Goal: Task Accomplishment & Management: Use online tool/utility

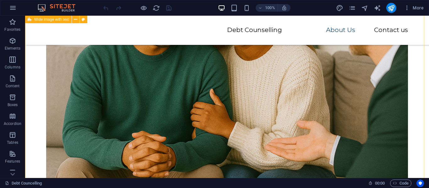
scroll to position [1096, 0]
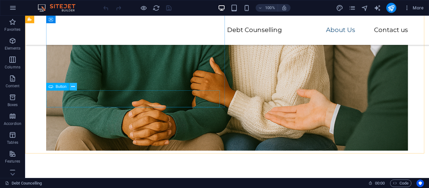
click at [72, 87] on icon at bounding box center [72, 87] width 3 height 7
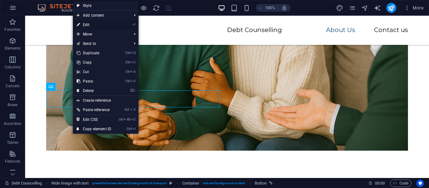
click at [87, 25] on link "⏎ Edit" at bounding box center [94, 24] width 42 height 9
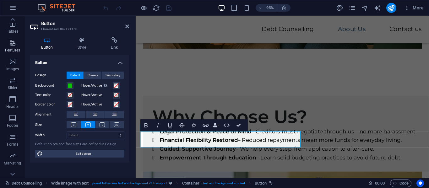
scroll to position [120, 0]
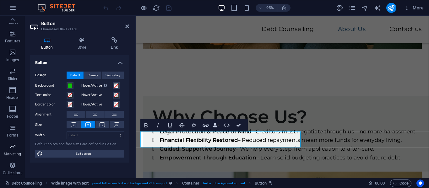
click at [12, 148] on icon "button" at bounding box center [13, 147] width 8 height 8
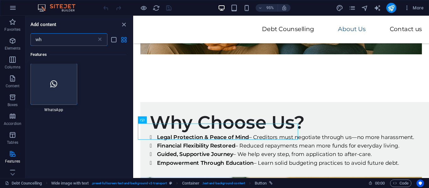
scroll to position [0, 0]
type input "wh"
click at [61, 85] on div at bounding box center [53, 84] width 47 height 41
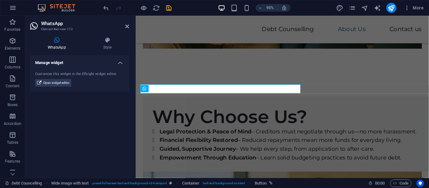
scroll to position [990, 0]
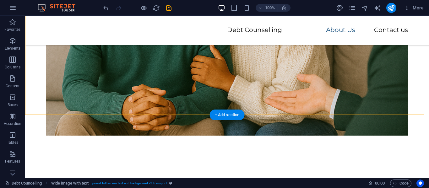
scroll to position [1109, 0]
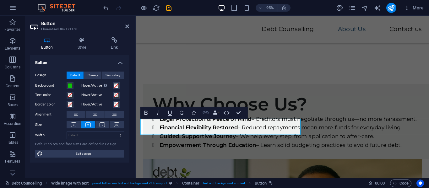
click at [206, 113] on icon "button" at bounding box center [206, 113] width 6 height 3
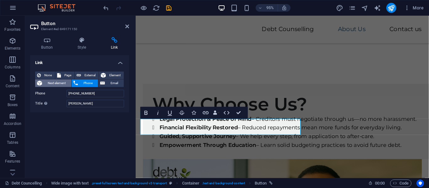
click at [46, 82] on span "Next element" at bounding box center [56, 83] width 25 height 8
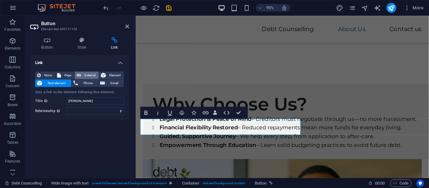
click at [79, 79] on icon at bounding box center [79, 76] width 4 height 8
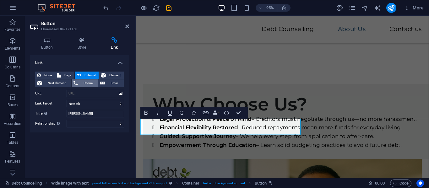
click at [91, 81] on span "Phone" at bounding box center [88, 83] width 17 height 8
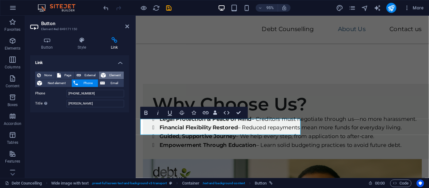
click at [111, 74] on span "Element" at bounding box center [115, 76] width 14 height 8
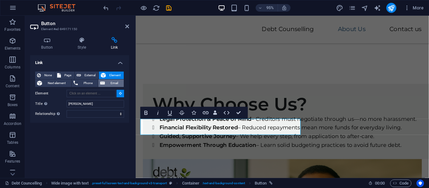
click at [109, 84] on span "Email" at bounding box center [114, 83] width 15 height 8
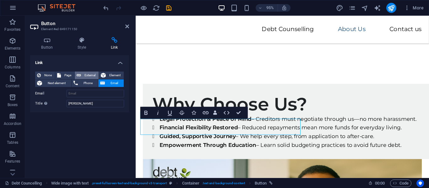
click at [84, 75] on span "External" at bounding box center [90, 76] width 14 height 8
select select "blank"
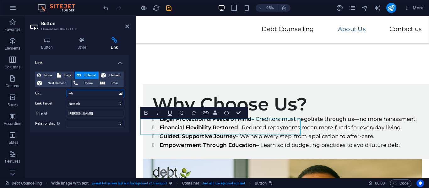
type input "w"
click at [46, 40] on icon at bounding box center [47, 40] width 34 height 6
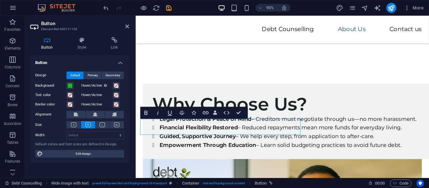
click at [44, 43] on icon at bounding box center [47, 40] width 34 height 6
click at [112, 40] on icon at bounding box center [115, 40] width 30 height 6
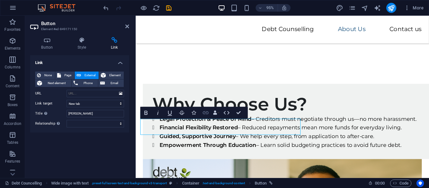
click at [206, 112] on icon "button" at bounding box center [205, 112] width 7 height 7
click at [50, 72] on span "None" at bounding box center [48, 76] width 10 height 8
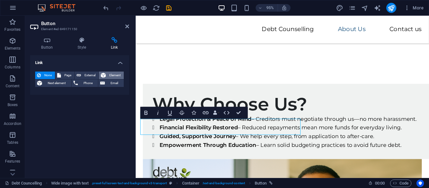
click at [110, 75] on span "Element" at bounding box center [115, 76] width 14 height 8
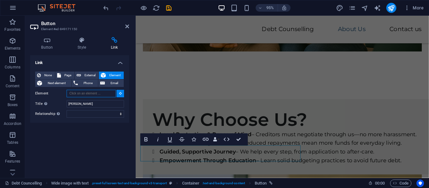
scroll to position [1080, 0]
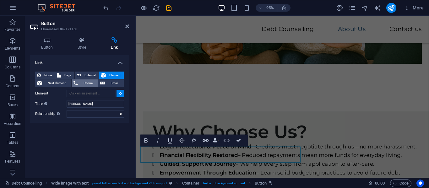
click at [88, 82] on span "Phone" at bounding box center [88, 83] width 17 height 8
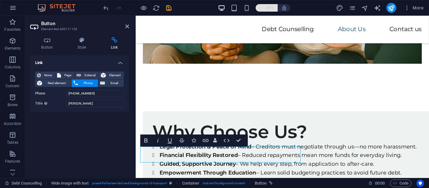
click at [261, 8] on icon "button" at bounding box center [260, 8] width 4 height 4
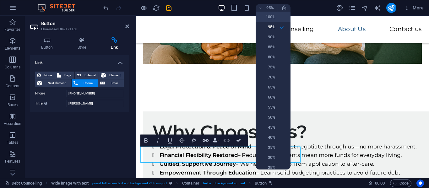
click at [266, 14] on h6 "100%" at bounding box center [268, 17] width 16 height 8
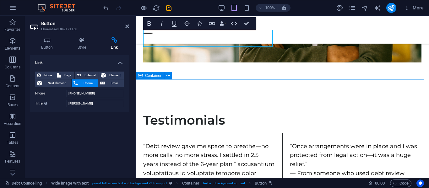
scroll to position [1462, 0]
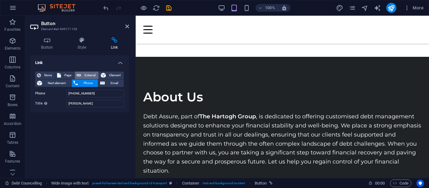
click at [90, 74] on span "External" at bounding box center [90, 76] width 14 height 8
select select "blank"
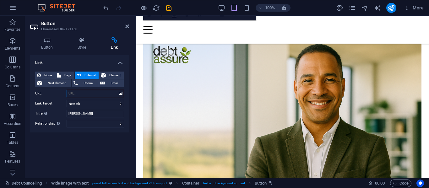
scroll to position [1110, 0]
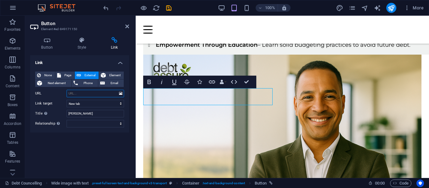
click at [82, 93] on input "URL" at bounding box center [96, 94] width 58 height 8
paste input "https://wa.me/yourphonenumber"
type input "https://wa.me/0722122537"
click at [119, 123] on select "alternate author bookmark external help license next nofollow noreferrer noopen…" at bounding box center [96, 124] width 58 height 8
click at [100, 145] on div "Link None Page External Element Next element Phone Email Page Debt Councelling …" at bounding box center [79, 114] width 99 height 118
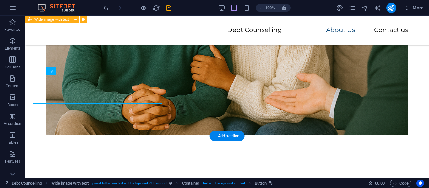
scroll to position [1111, 0]
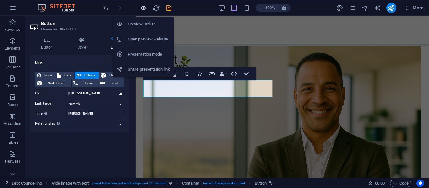
click at [143, 8] on icon "button" at bounding box center [143, 7] width 7 height 7
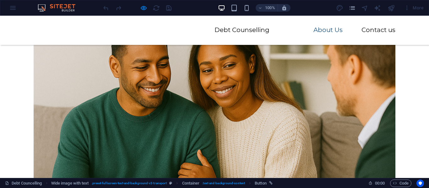
scroll to position [994, 0]
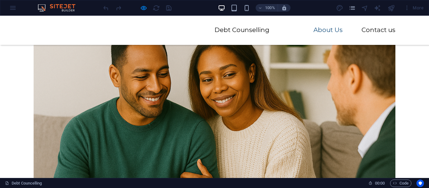
click at [314, 30] on link "About Us" at bounding box center [328, 30] width 29 height 6
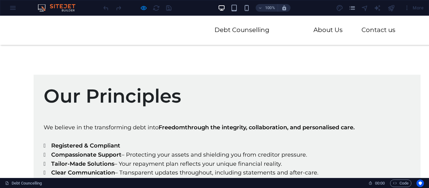
scroll to position [827, 0]
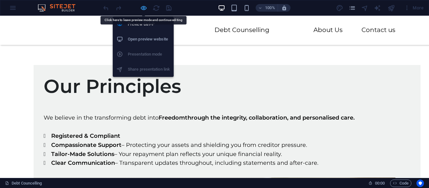
click at [143, 4] on icon "button" at bounding box center [143, 7] width 7 height 7
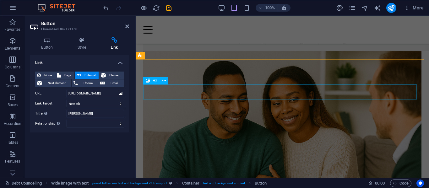
scroll to position [796, 0]
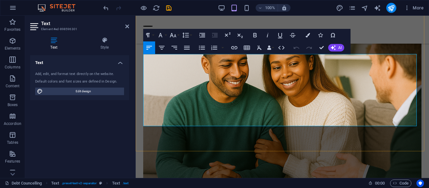
scroll to position [859, 0]
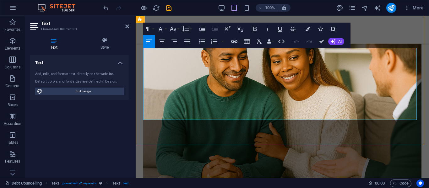
drag, startPoint x: 220, startPoint y: 107, endPoint x: 144, endPoint y: 88, distance: 78.3
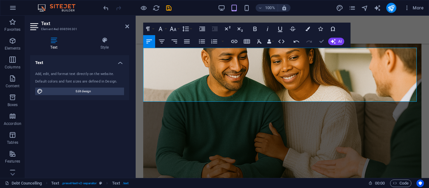
drag, startPoint x: 321, startPoint y: 40, endPoint x: 285, endPoint y: 45, distance: 36.1
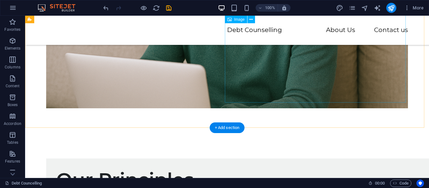
scroll to position [745, 0]
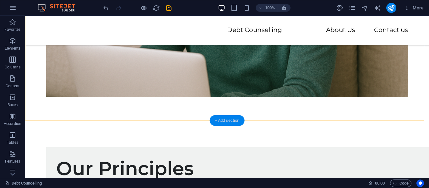
drag, startPoint x: 229, startPoint y: 118, endPoint x: 97, endPoint y: 101, distance: 133.1
click at [229, 118] on div "+ Add section" at bounding box center [227, 120] width 35 height 11
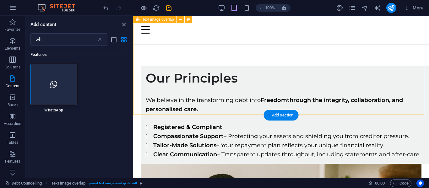
scroll to position [681, 0]
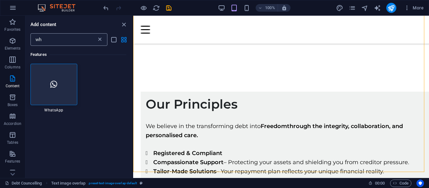
click at [99, 41] on icon at bounding box center [100, 39] width 6 height 6
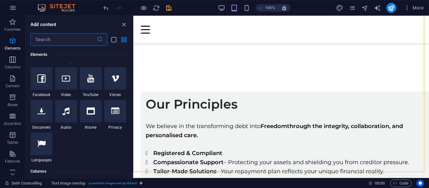
scroll to position [157, 0]
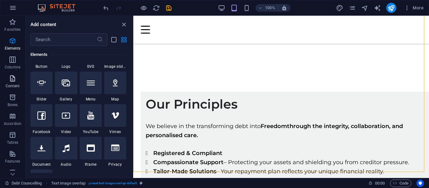
click at [12, 82] on icon "button" at bounding box center [13, 79] width 8 height 8
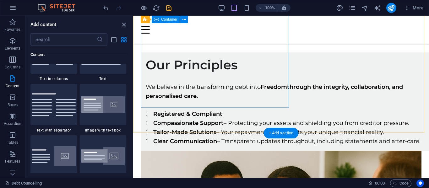
scroll to position [744, 0]
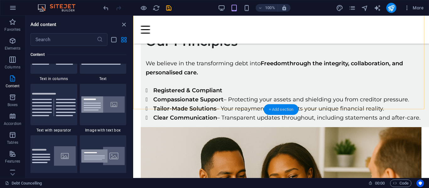
click at [271, 109] on div "+ Add section" at bounding box center [281, 109] width 35 height 11
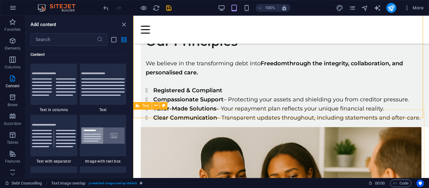
scroll to position [1099, 0]
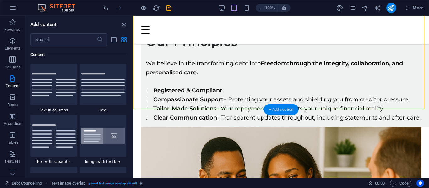
click at [280, 110] on div "+ Add section" at bounding box center [281, 109] width 35 height 11
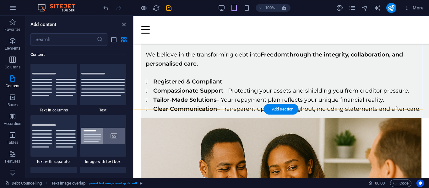
scroll to position [744, 0]
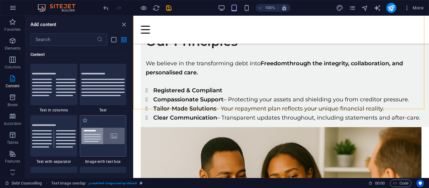
drag, startPoint x: 107, startPoint y: 131, endPoint x: 77, endPoint y: 114, distance: 35.0
click at [107, 131] on img at bounding box center [103, 136] width 44 height 17
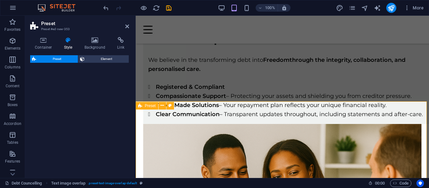
select select "rem"
select select "px"
select select "preset-text-with-image-v4-boxed"
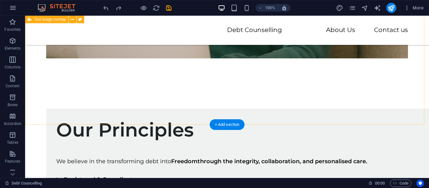
scroll to position [786, 0]
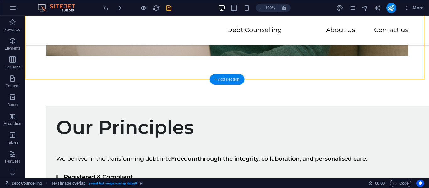
drag, startPoint x: 224, startPoint y: 78, endPoint x: 99, endPoint y: 67, distance: 125.5
click at [224, 78] on div "+ Add section" at bounding box center [227, 79] width 35 height 11
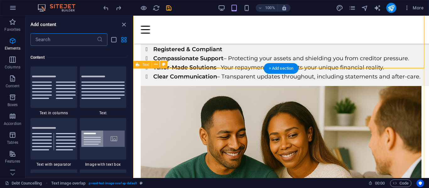
scroll to position [1099, 0]
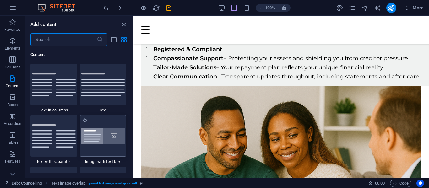
click at [105, 140] on img at bounding box center [103, 136] width 44 height 17
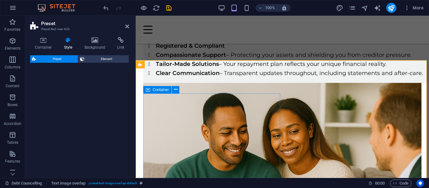
select select "rem"
select select "px"
select select "preset-text-with-image-v4-boxed"
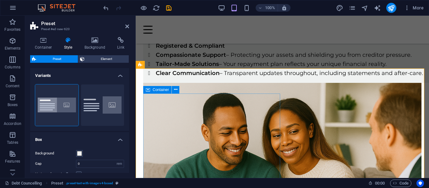
scroll to position [793, 0]
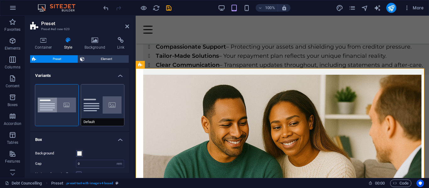
click at [93, 103] on button "Default" at bounding box center [102, 105] width 43 height 41
type input "2"
type input "0"
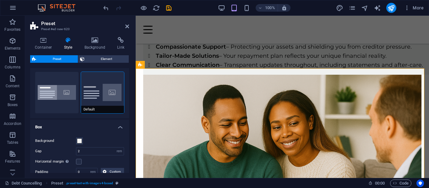
scroll to position [0, 0]
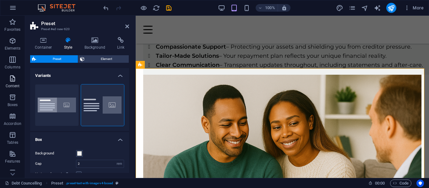
click at [14, 78] on icon "button" at bounding box center [13, 79] width 8 height 8
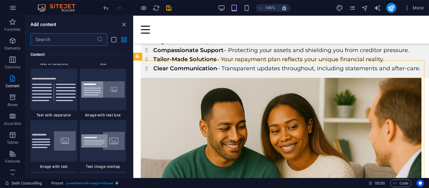
scroll to position [1162, 0]
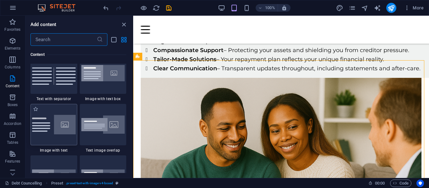
click at [62, 121] on img at bounding box center [54, 124] width 44 height 19
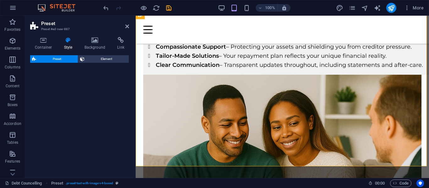
select select "rem"
select select "px"
select select "preset-text-with-image-v4-default"
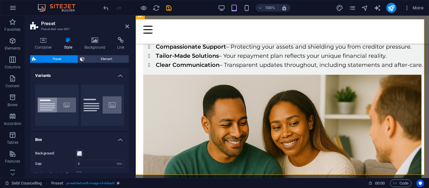
scroll to position [998, 0]
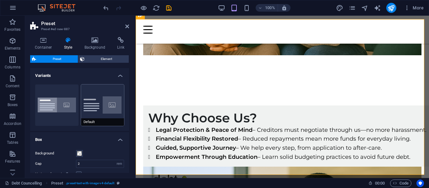
click at [103, 104] on button "Default" at bounding box center [102, 105] width 43 height 41
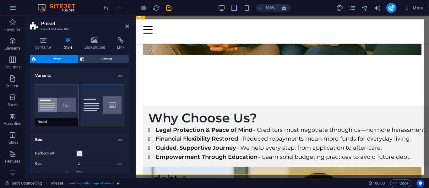
click at [74, 104] on button "Boxed" at bounding box center [56, 105] width 43 height 41
type input "0"
type input "2.5"
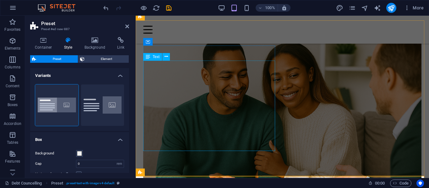
scroll to position [810, 0]
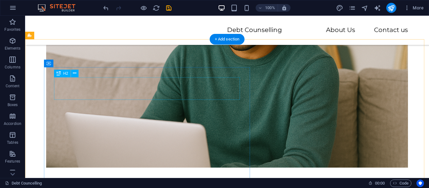
scroll to position [685, 0]
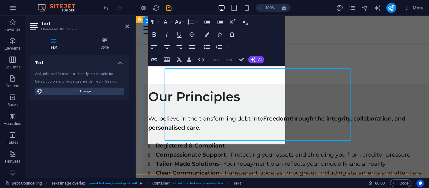
scroll to position [687, 0]
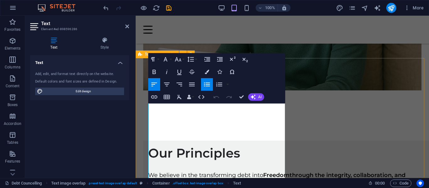
scroll to position [624, 0]
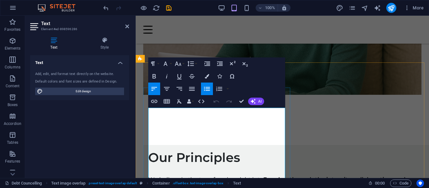
drag, startPoint x: 179, startPoint y: 138, endPoint x: 289, endPoint y: 121, distance: 111.2
copy ul "Legal Protection & Peace of Mind – Creditors must negotiate through us—no more …"
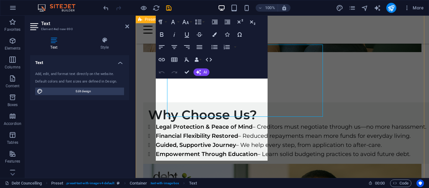
scroll to position [1018, 0]
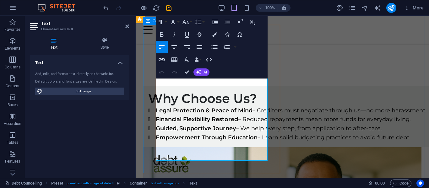
drag, startPoint x: 222, startPoint y: 156, endPoint x: 154, endPoint y: 84, distance: 99.1
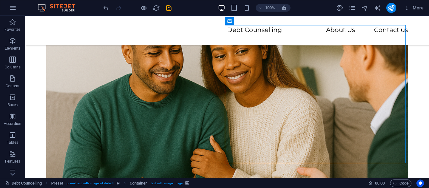
scroll to position [1002, 0]
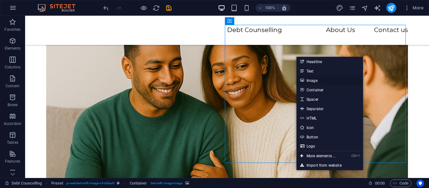
click at [321, 80] on link "Image" at bounding box center [330, 80] width 67 height 9
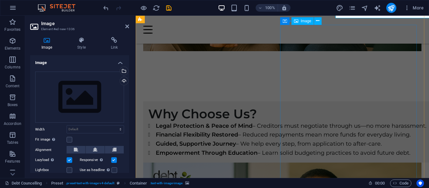
scroll to position [1018, 0]
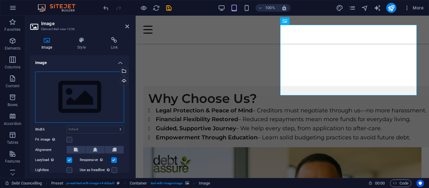
click at [85, 97] on div "Drag files here, click to choose files or select files from Files or our free s…" at bounding box center [79, 98] width 89 height 52
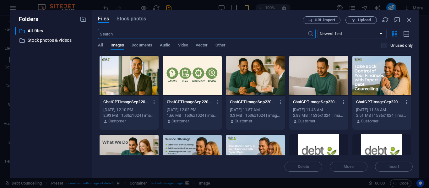
click at [123, 72] on div at bounding box center [129, 75] width 59 height 41
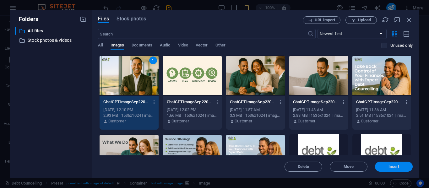
drag, startPoint x: 397, startPoint y: 163, endPoint x: 265, endPoint y: 145, distance: 133.1
click at [397, 163] on button "Insert" at bounding box center [394, 167] width 38 height 10
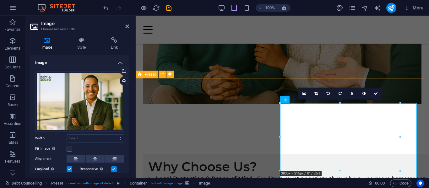
scroll to position [981, 0]
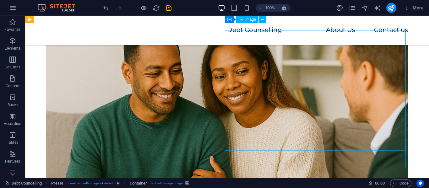
scroll to position [934, 0]
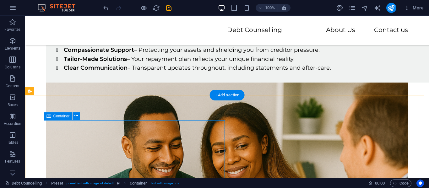
scroll to position [907, 0]
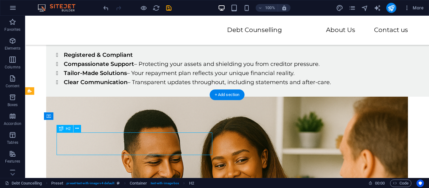
scroll to position [896, 0]
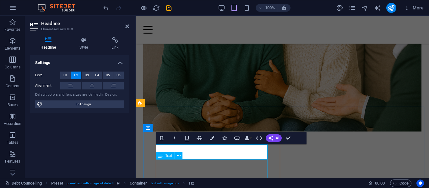
scroll to position [927, 0]
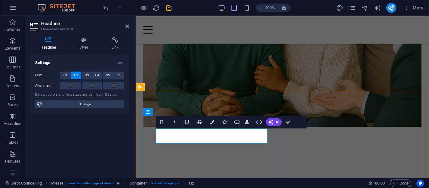
drag, startPoint x: 247, startPoint y: 168, endPoint x: 157, endPoint y: 134, distance: 96.4
drag, startPoint x: 287, startPoint y: 119, endPoint x: 268, endPoint y: 108, distance: 21.9
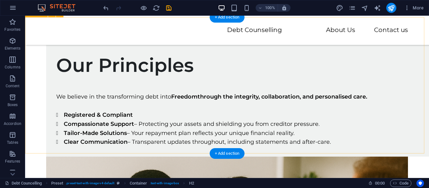
scroll to position [786, 0]
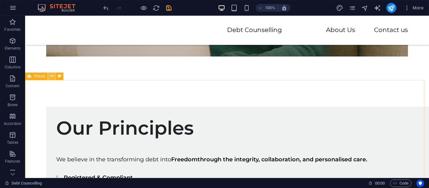
click at [51, 78] on icon at bounding box center [51, 76] width 3 height 7
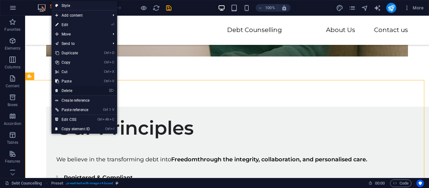
click at [78, 90] on link "⌦ Delete" at bounding box center [73, 90] width 42 height 9
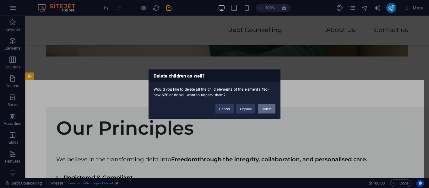
click at [267, 107] on button "Delete" at bounding box center [267, 108] width 18 height 9
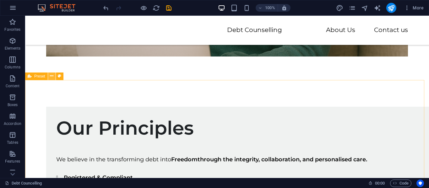
click at [51, 79] on icon at bounding box center [51, 76] width 3 height 7
click at [52, 79] on icon at bounding box center [51, 76] width 3 height 7
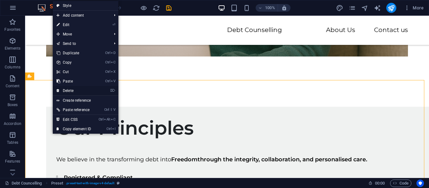
click at [76, 88] on link "⌦ Delete" at bounding box center [74, 90] width 42 height 9
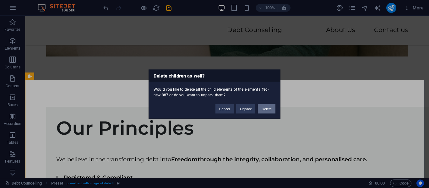
click at [267, 105] on button "Delete" at bounding box center [267, 108] width 18 height 9
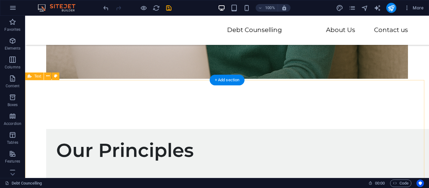
scroll to position [754, 0]
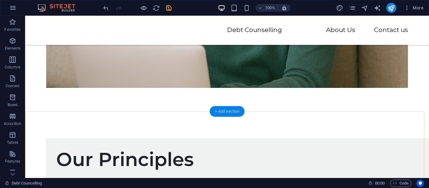
click at [231, 110] on div "+ Add section" at bounding box center [227, 111] width 35 height 11
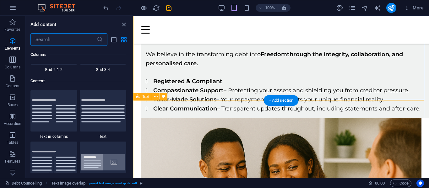
scroll to position [1099, 0]
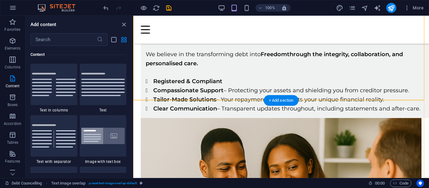
drag, startPoint x: 410, startPoint y: 114, endPoint x: 220, endPoint y: 90, distance: 192.2
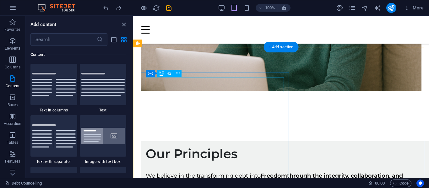
scroll to position [627, 0]
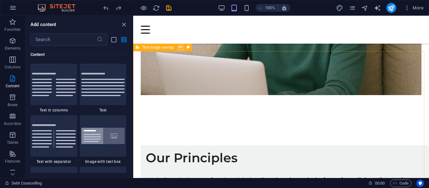
click at [181, 48] on icon at bounding box center [180, 47] width 3 height 7
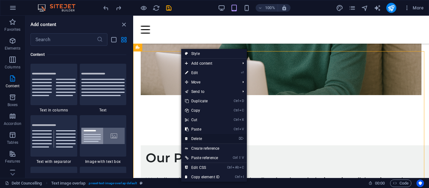
click at [206, 137] on link "⌦ Delete" at bounding box center [202, 138] width 42 height 9
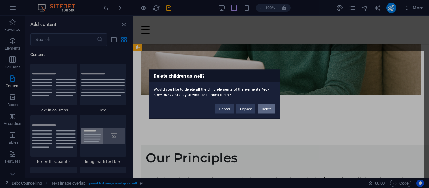
click at [265, 105] on button "Delete" at bounding box center [267, 108] width 18 height 9
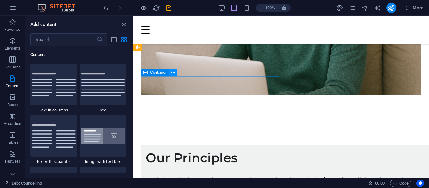
click at [173, 72] on icon at bounding box center [173, 72] width 3 height 7
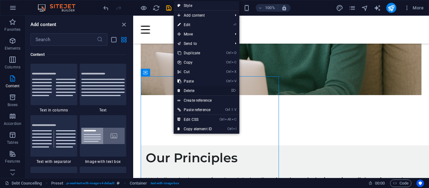
click at [198, 88] on link "⌦ Delete" at bounding box center [195, 90] width 42 height 9
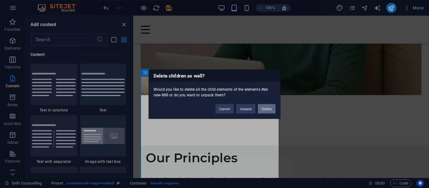
click at [271, 109] on button "Delete" at bounding box center [267, 108] width 18 height 9
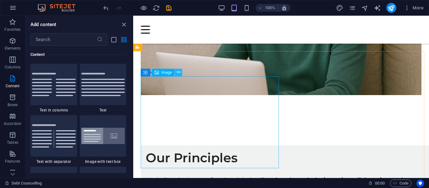
click at [178, 72] on icon at bounding box center [178, 72] width 3 height 7
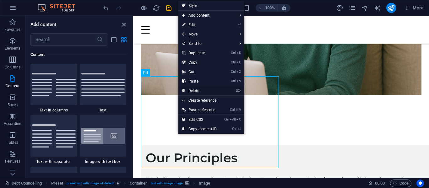
click at [198, 89] on link "⌦ Delete" at bounding box center [199, 90] width 42 height 9
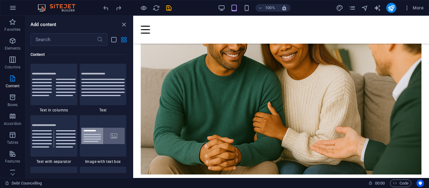
scroll to position [857, 0]
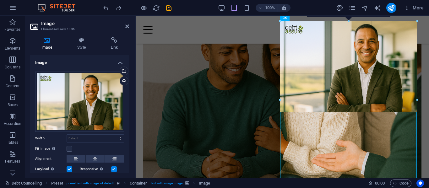
drag, startPoint x: 348, startPoint y: 111, endPoint x: 357, endPoint y: 178, distance: 67.2
type input "435"
select select "px"
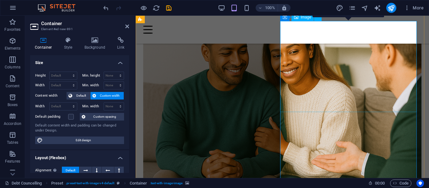
scroll to position [870, 0]
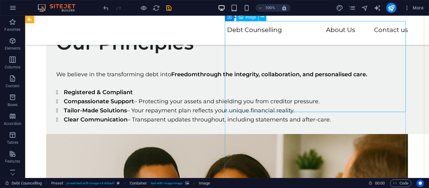
select select "px"
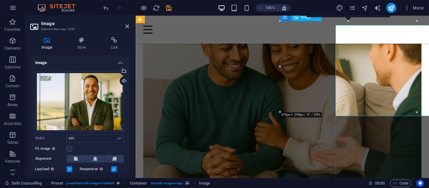
scroll to position [866, 0]
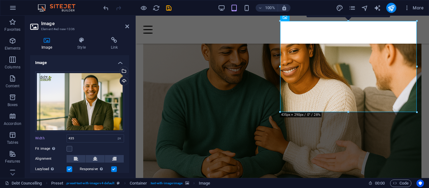
drag, startPoint x: 349, startPoint y: 124, endPoint x: 349, endPoint y: 137, distance: 13.5
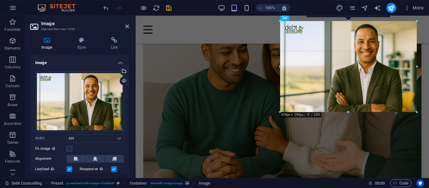
click at [348, 111] on div "180 170 160 150 140 130 120 110 100 90 80 70 60 50 40 30 20 10 0 -10 -20 -30 -4…" at bounding box center [348, 66] width 137 height 91
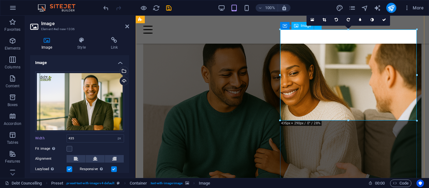
scroll to position [834, 0]
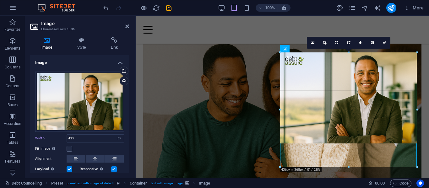
drag, startPoint x: 348, startPoint y: 142, endPoint x: 349, endPoint y: 166, distance: 23.6
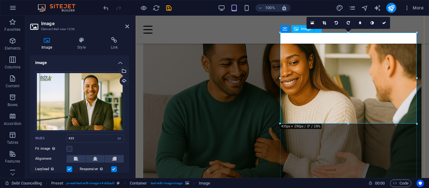
scroll to position [866, 0]
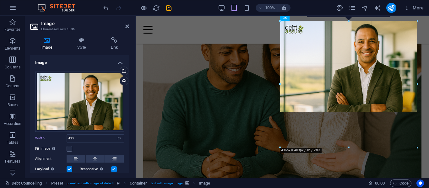
drag, startPoint x: 349, startPoint y: 112, endPoint x: 352, endPoint y: 149, distance: 37.2
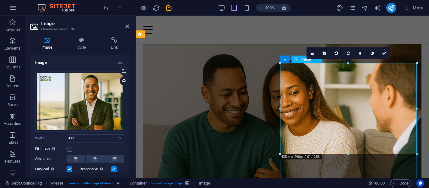
scroll to position [740, 0]
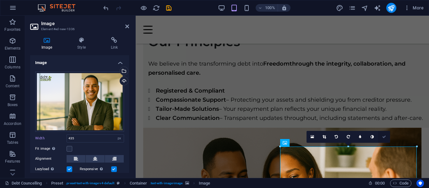
click at [382, 132] on link at bounding box center [384, 137] width 12 height 12
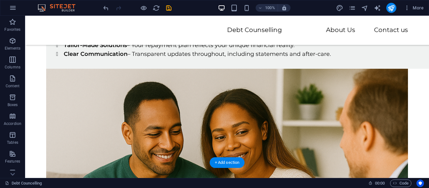
scroll to position [961, 0]
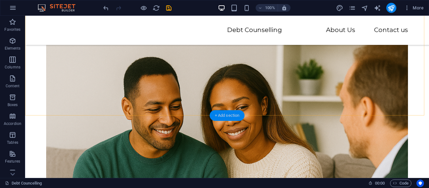
drag, startPoint x: 230, startPoint y: 114, endPoint x: 68, endPoint y: 99, distance: 162.5
click at [230, 114] on div "+ Add section" at bounding box center [227, 115] width 35 height 11
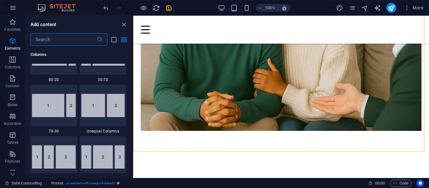
scroll to position [1099, 0]
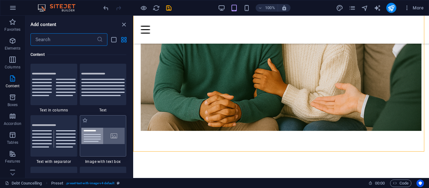
click at [108, 139] on img at bounding box center [103, 136] width 44 height 17
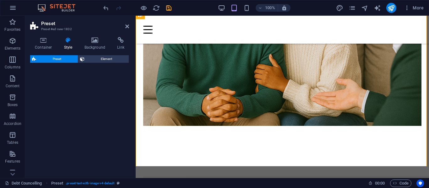
scroll to position [1069, 0]
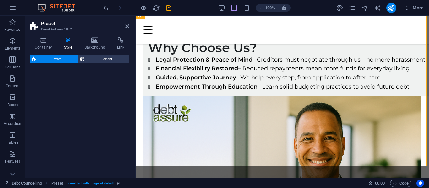
select select "rem"
select select "px"
select select "preset-text-with-image-v4-boxed"
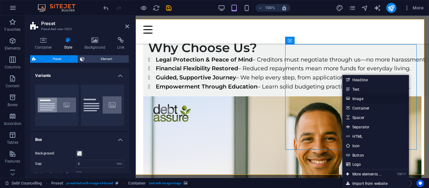
click at [366, 97] on link "Image" at bounding box center [375, 98] width 67 height 9
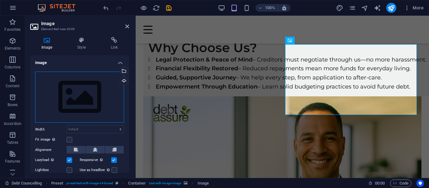
click at [90, 93] on div "Drag files here, click to choose files or select files from Files or our free s…" at bounding box center [79, 98] width 89 height 52
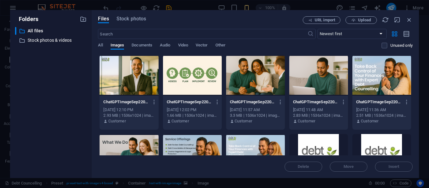
scroll to position [1343, 0]
click at [128, 77] on div at bounding box center [129, 75] width 59 height 41
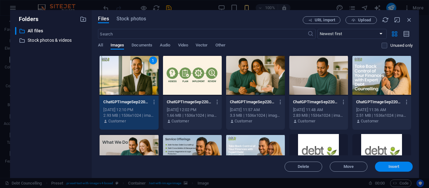
drag, startPoint x: 391, startPoint y: 170, endPoint x: 256, endPoint y: 154, distance: 136.4
click at [391, 170] on button "Insert" at bounding box center [394, 167] width 38 height 10
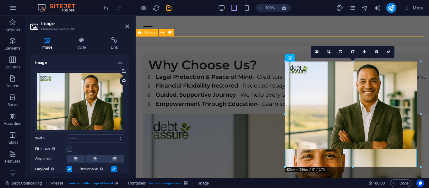
drag, startPoint x: 350, startPoint y: 150, endPoint x: 353, endPoint y: 165, distance: 15.9
type input "419"
select select "px"
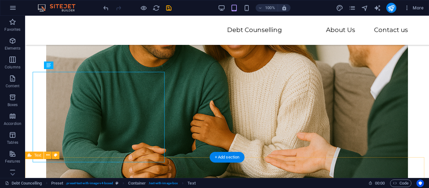
scroll to position [1055, 0]
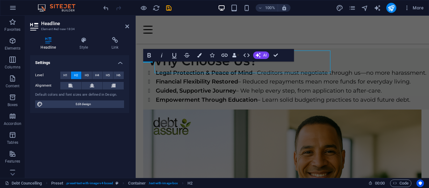
click at [112, 57] on div "Headline Element #ed-new-1834 Headline Style Link Settings Level H1 H2 H3 H4 H5…" at bounding box center [227, 97] width 404 height 162
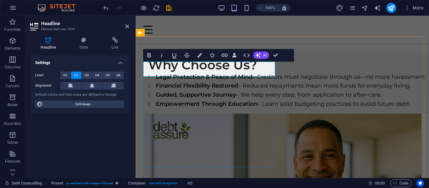
drag, startPoint x: 238, startPoint y: 68, endPoint x: 147, endPoint y: 68, distance: 90.8
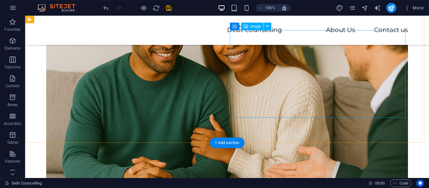
scroll to position [1009, 0]
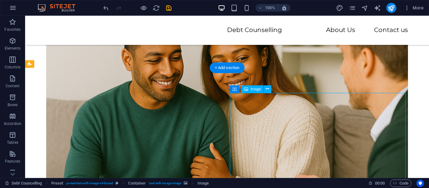
scroll to position [1011, 0]
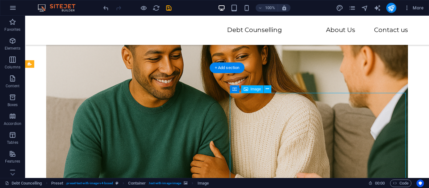
select select "px"
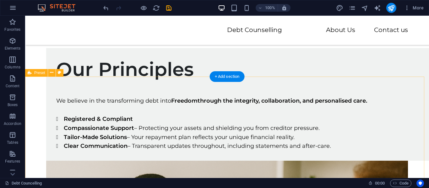
scroll to position [789, 0]
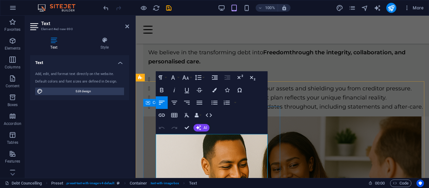
scroll to position [722, 0]
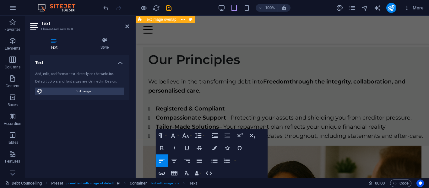
drag, startPoint x: 218, startPoint y: 167, endPoint x: 153, endPoint y: 127, distance: 76.0
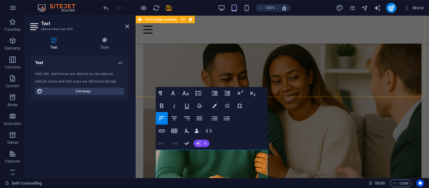
scroll to position [848, 0]
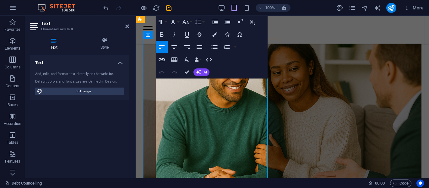
copy div "Lorem ipsum dolor sit amet, consectetuer adipiscing elit. Aenean commodo ligula…"
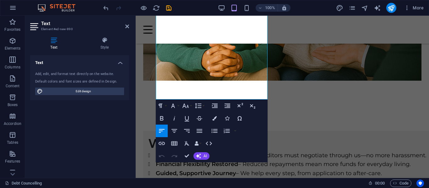
scroll to position [973, 0]
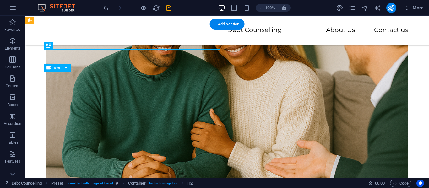
scroll to position [1053, 0]
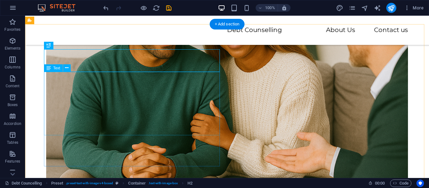
drag, startPoint x: 197, startPoint y: 131, endPoint x: 164, endPoint y: 129, distance: 33.0
drag, startPoint x: 192, startPoint y: 131, endPoint x: 146, endPoint y: 126, distance: 46.1
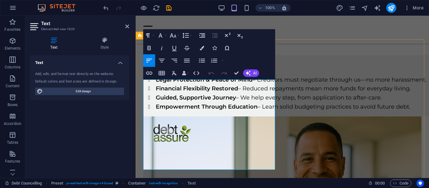
drag, startPoint x: 190, startPoint y: 141, endPoint x: 140, endPoint y: 80, distance: 78.4
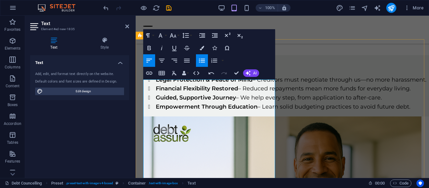
drag, startPoint x: 188, startPoint y: 101, endPoint x: 143, endPoint y: 84, distance: 47.6
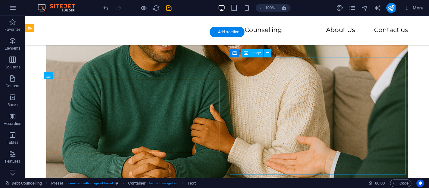
scroll to position [1045, 0]
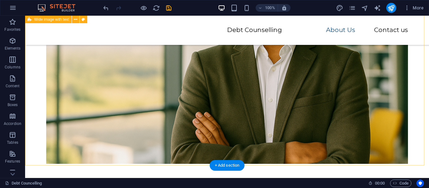
scroll to position [1454, 0]
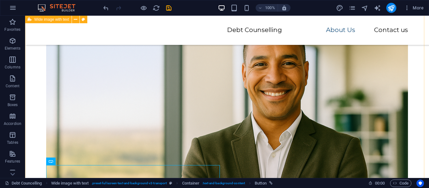
scroll to position [1328, 0]
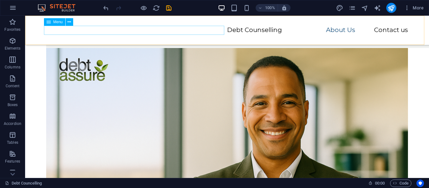
click at [157, 31] on nav "Debt Counselling About Us Contact us" at bounding box center [227, 30] width 362 height 9
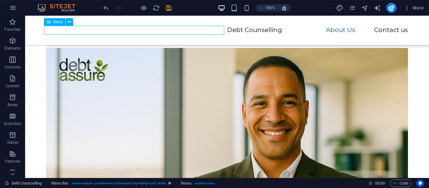
click at [157, 30] on nav "Debt Counselling About Us Contact us" at bounding box center [227, 30] width 362 height 9
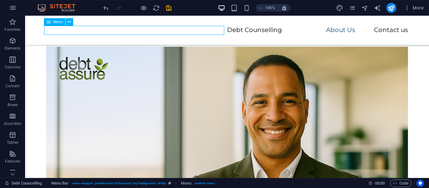
scroll to position [1336, 0]
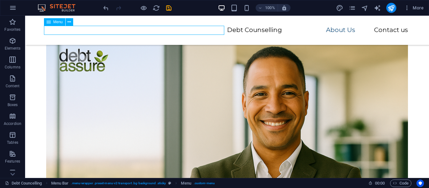
select select
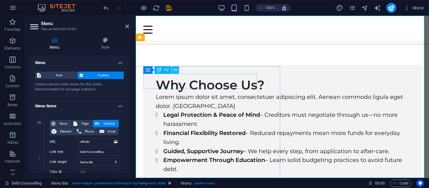
click at [177, 71] on icon at bounding box center [175, 70] width 3 height 7
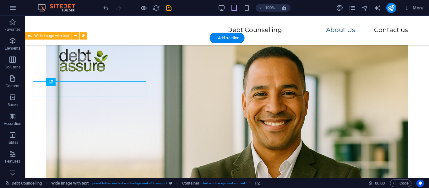
scroll to position [1328, 0]
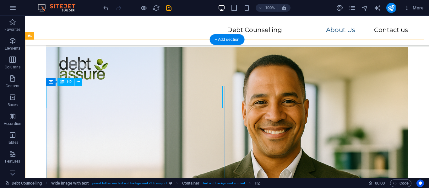
scroll to position [1336, 0]
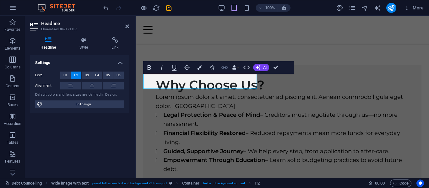
click at [224, 67] on icon "button" at bounding box center [225, 67] width 6 height 3
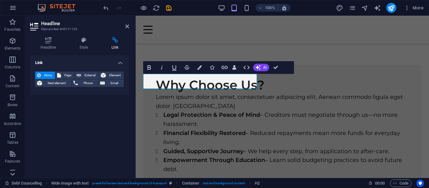
click at [13, 24] on icon at bounding box center [12, 19] width 9 height 9
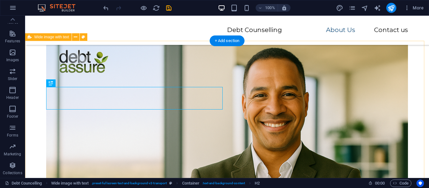
scroll to position [1327, 0]
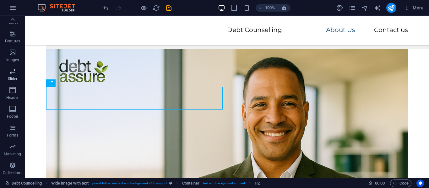
click at [13, 75] on icon "button" at bounding box center [13, 72] width 8 height 8
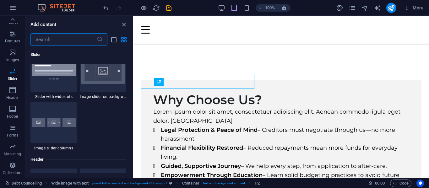
scroll to position [3688, 0]
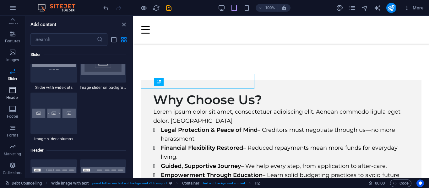
click at [12, 92] on icon "button" at bounding box center [13, 90] width 8 height 8
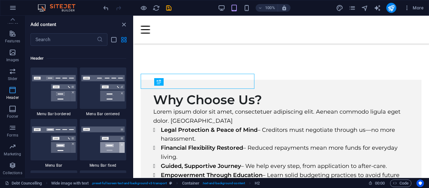
scroll to position [3784, 0]
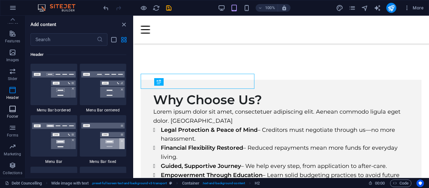
click at [13, 107] on icon "button" at bounding box center [13, 109] width 8 height 8
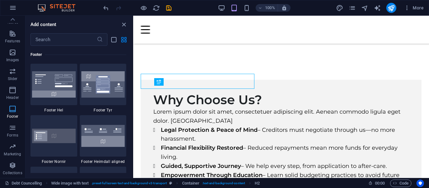
scroll to position [4160, 0]
click at [15, 127] on icon "button" at bounding box center [13, 128] width 8 height 8
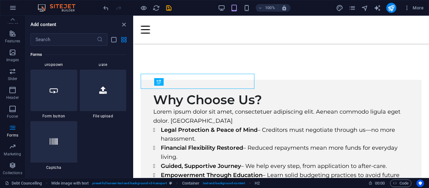
scroll to position [4996, 0]
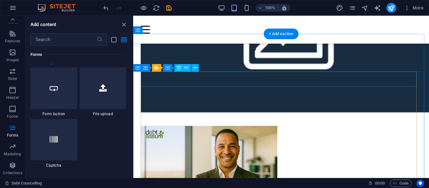
scroll to position [1548, 0]
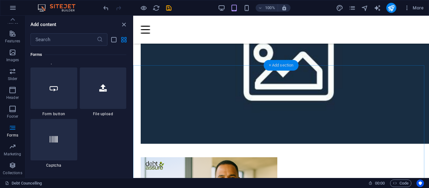
click at [284, 66] on div "+ Add section" at bounding box center [281, 65] width 35 height 11
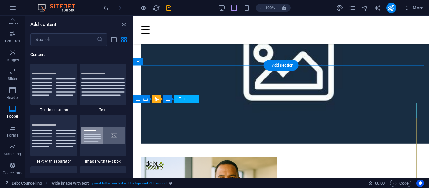
scroll to position [1099, 0]
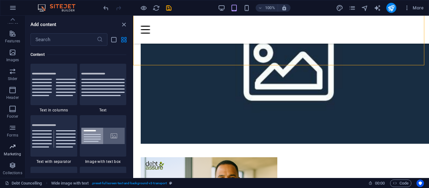
click at [10, 150] on icon "button" at bounding box center [13, 147] width 8 height 8
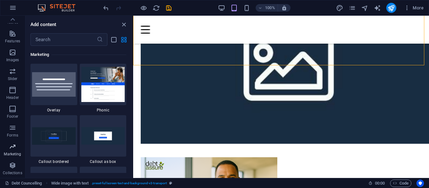
scroll to position [5118, 0]
click at [13, 129] on icon "button" at bounding box center [13, 128] width 8 height 8
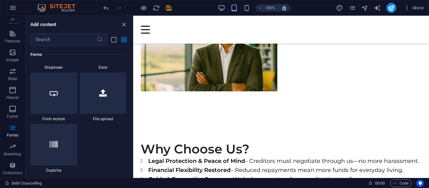
scroll to position [4996, 0]
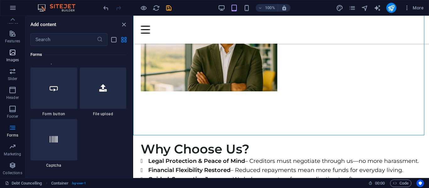
click at [11, 52] on icon "button" at bounding box center [13, 53] width 8 height 8
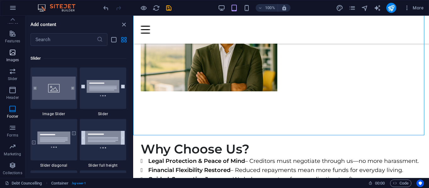
scroll to position [3186, 0]
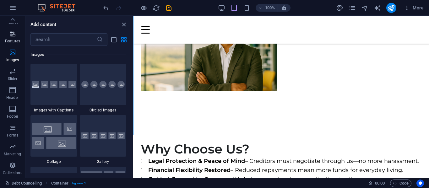
click at [12, 40] on p "Features" at bounding box center [12, 41] width 15 height 5
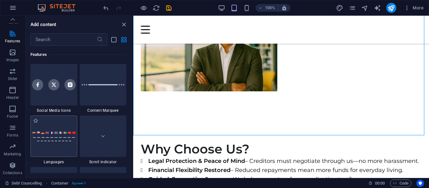
scroll to position [2826, 0]
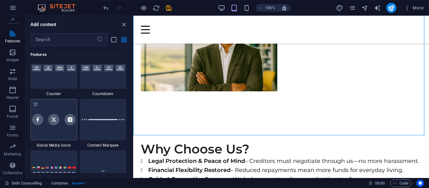
click at [59, 133] on div at bounding box center [53, 119] width 47 height 41
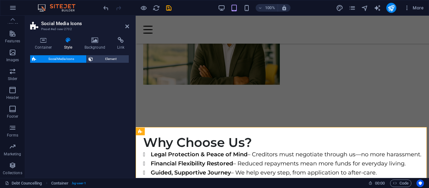
scroll to position [1713, 0]
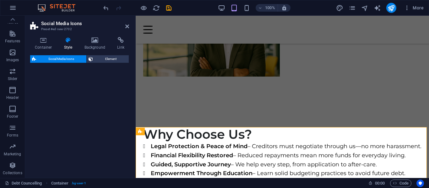
select select "rem"
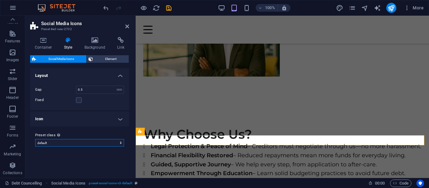
click at [120, 142] on select "default Add preset class" at bounding box center [79, 143] width 89 height 8
click at [119, 143] on select "default Add preset class" at bounding box center [79, 143] width 89 height 8
click at [35, 139] on select "default Add preset class" at bounding box center [79, 143] width 89 height 8
select select "preset-social-icons-v3-default"
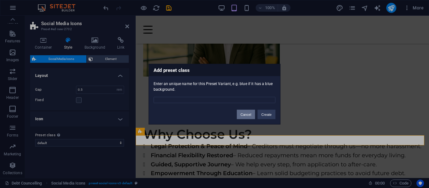
click at [244, 117] on button "Cancel" at bounding box center [246, 114] width 18 height 9
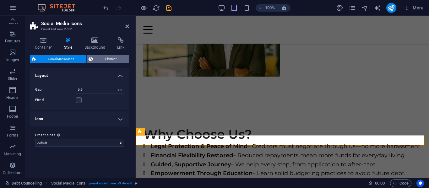
click at [103, 58] on span "Element" at bounding box center [111, 59] width 32 height 8
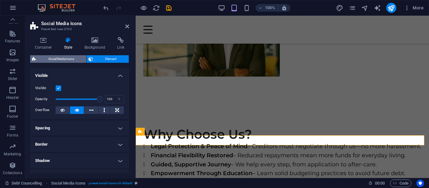
click at [62, 60] on span "Social Media Icons" at bounding box center [61, 59] width 47 height 8
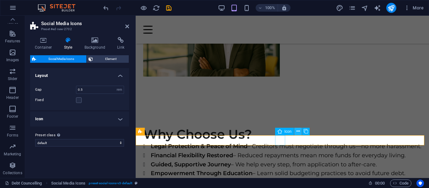
click at [298, 132] on icon at bounding box center [298, 131] width 3 height 7
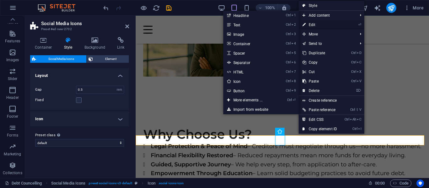
click at [322, 23] on link "⏎ Edit" at bounding box center [320, 24] width 42 height 9
select select "xMidYMid"
select select "px"
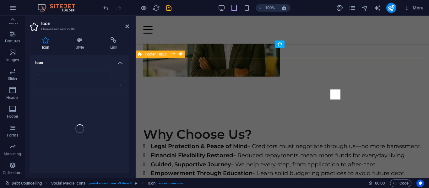
scroll to position [1800, 0]
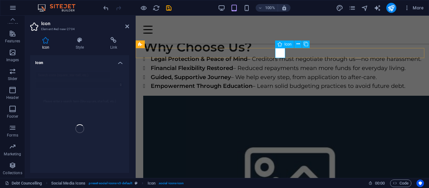
click at [297, 46] on icon at bounding box center [298, 44] width 3 height 7
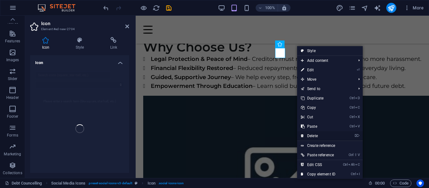
click at [318, 134] on link "⌦ Delete" at bounding box center [318, 135] width 42 height 9
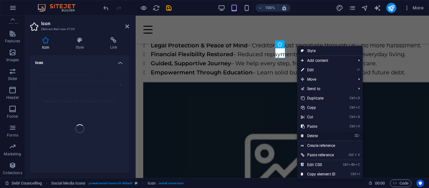
scroll to position [1801, 0]
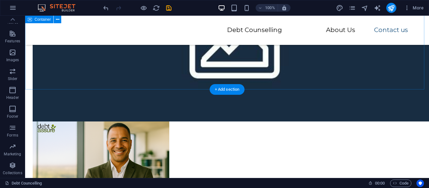
drag, startPoint x: 293, startPoint y: 69, endPoint x: 294, endPoint y: 65, distance: 4.1
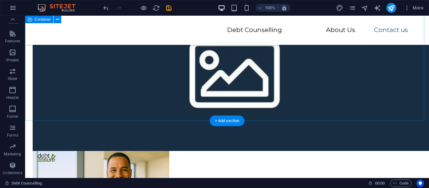
scroll to position [1770, 0]
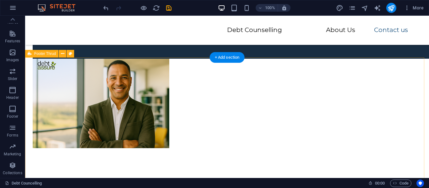
scroll to position [1801, 0]
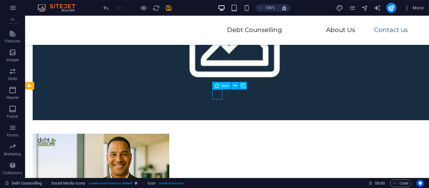
select select "xMidYMid"
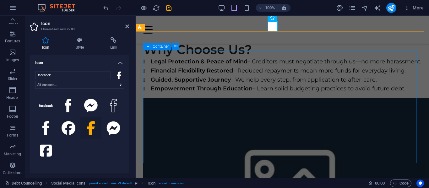
scroll to position [1769, 0]
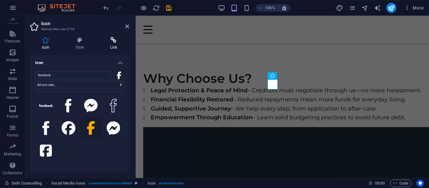
click at [112, 42] on icon at bounding box center [113, 40] width 31 height 6
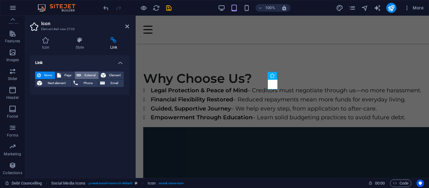
click at [94, 74] on span "External" at bounding box center [90, 76] width 14 height 8
select select "blank"
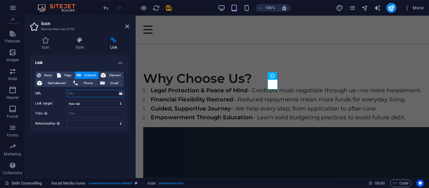
click at [84, 93] on input "URL" at bounding box center [96, 94] width 58 height 8
paste input "https://business.facebook.com/latest/home?asset_id=115288960156827&business_id=…"
type input "https://business.facebook.com/latest/home?asset_id=115288960156827&business_id=…"
click at [98, 115] on input "Title Additional link description, should not be the same as the link text. The…" at bounding box center [96, 114] width 58 height 8
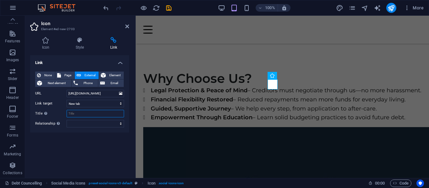
scroll to position [0, 0]
type input "Facebook"
click at [89, 140] on div "Link None Page External Element Next element Phone Email Page Debt Councelling …" at bounding box center [79, 114] width 99 height 118
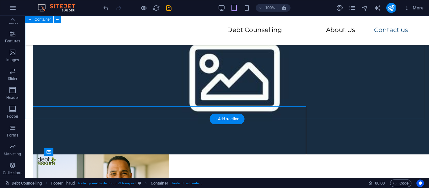
scroll to position [1770, 0]
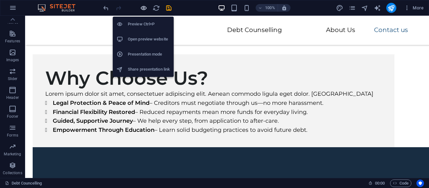
click at [142, 9] on icon "button" at bounding box center [143, 7] width 7 height 7
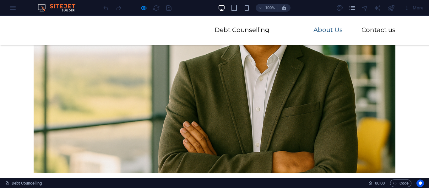
scroll to position [1444, 0]
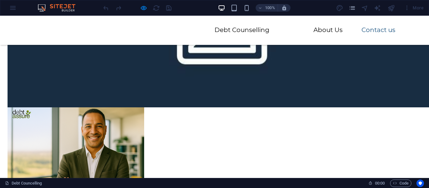
scroll to position [1789, 0]
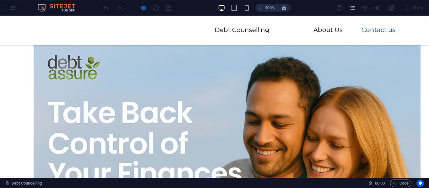
scroll to position [0, 0]
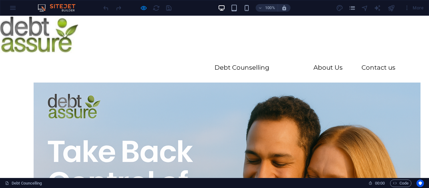
click at [328, 66] on header "Debt Counselling About Us Contact us" at bounding box center [214, 67] width 377 height 29
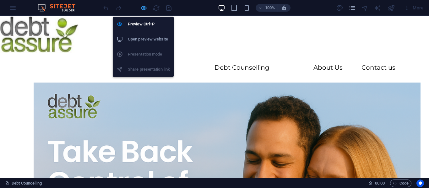
click at [142, 9] on icon "button" at bounding box center [143, 7] width 7 height 7
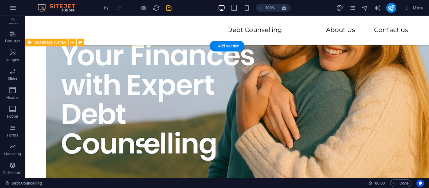
scroll to position [220, 0]
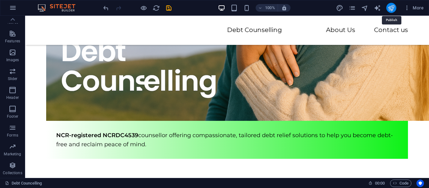
click at [390, 6] on icon "publish" at bounding box center [391, 7] width 7 height 7
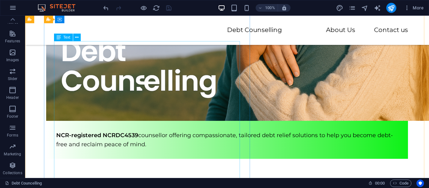
scroll to position [279, 0]
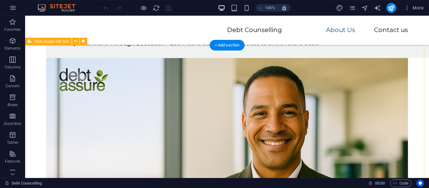
scroll to position [1444, 0]
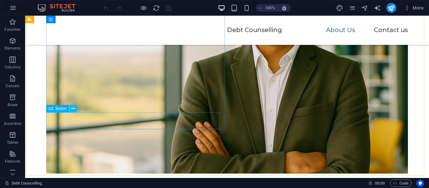
click at [73, 110] on icon at bounding box center [72, 109] width 3 height 7
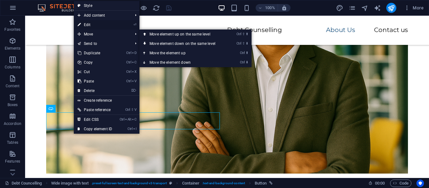
click at [89, 25] on link "⏎ Edit" at bounding box center [95, 24] width 42 height 9
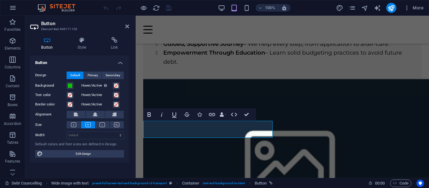
scroll to position [1451, 0]
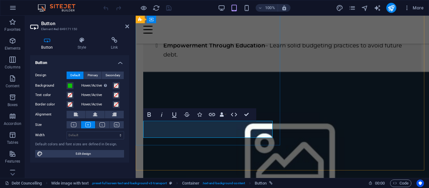
click at [117, 44] on h4 "Link" at bounding box center [115, 43] width 30 height 13
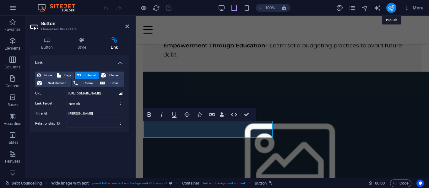
click at [393, 8] on icon "publish" at bounding box center [391, 7] width 7 height 7
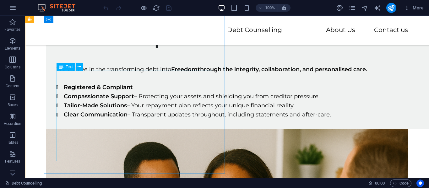
scroll to position [878, 0]
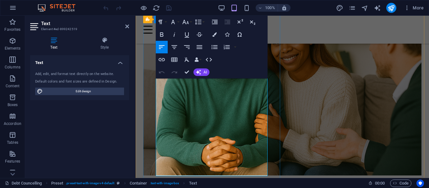
scroll to position [874, 0]
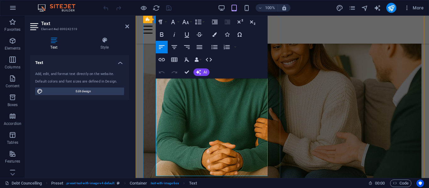
drag, startPoint x: 232, startPoint y: 89, endPoint x: 155, endPoint y: 78, distance: 77.8
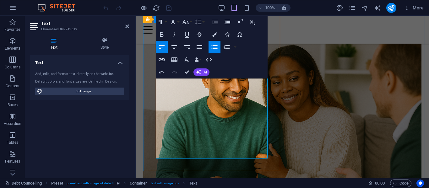
scroll to position [811, 0]
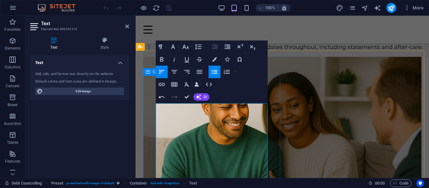
drag, startPoint x: 255, startPoint y: 123, endPoint x: 148, endPoint y: 104, distance: 109.2
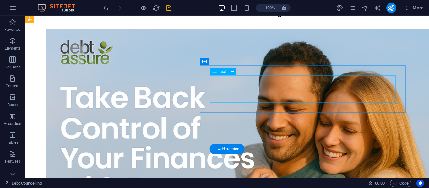
scroll to position [0, 0]
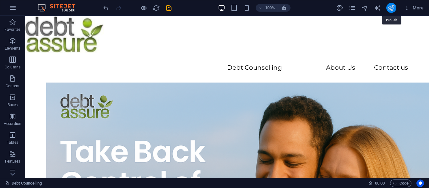
click at [392, 5] on icon "publish" at bounding box center [391, 7] width 7 height 7
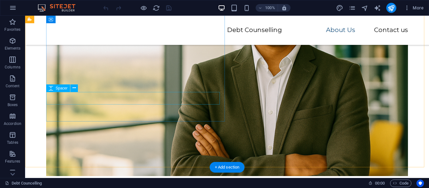
scroll to position [1405, 0]
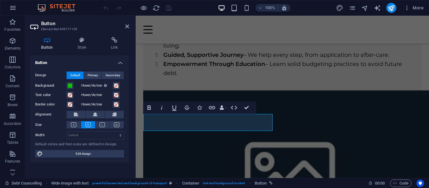
scroll to position [1412, 0]
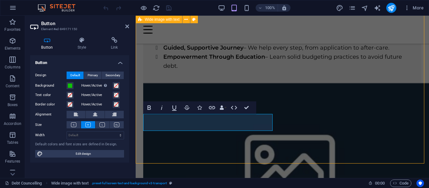
scroll to position [1414, 0]
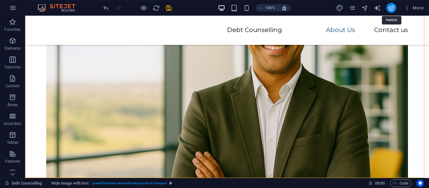
click at [392, 8] on icon "publish" at bounding box center [391, 7] width 7 height 7
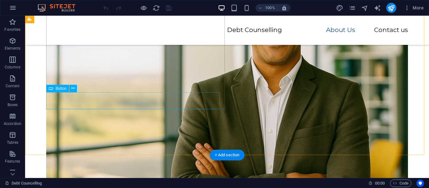
scroll to position [1412, 0]
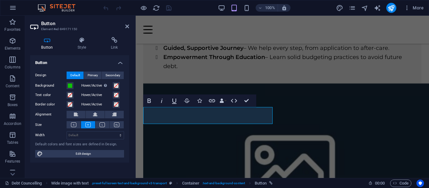
scroll to position [1419, 0]
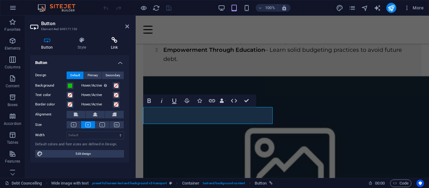
click at [115, 45] on h4 "Link" at bounding box center [115, 43] width 30 height 13
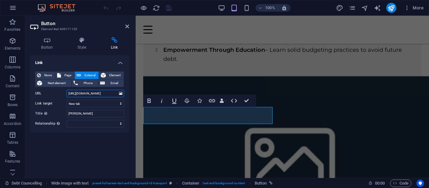
click at [92, 92] on input "https://wa.me/0722122537" at bounding box center [96, 94] width 58 height 8
type input "https://wa.me/+27722122537"
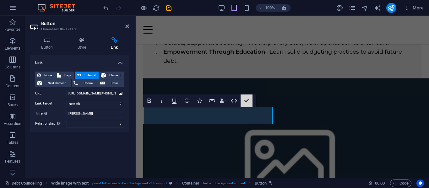
scroll to position [1421, 0]
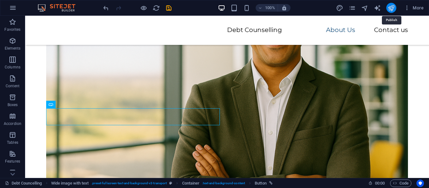
click at [393, 5] on icon "publish" at bounding box center [391, 7] width 7 height 7
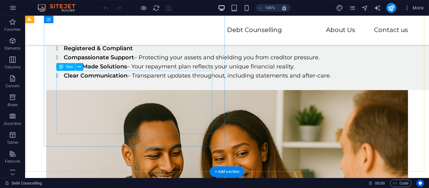
scroll to position [972, 0]
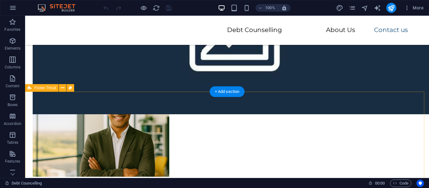
scroll to position [1814, 0]
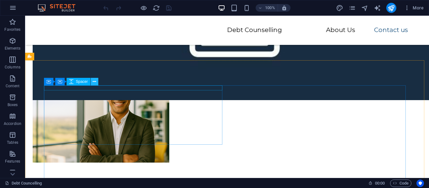
click at [95, 83] on icon at bounding box center [94, 82] width 3 height 7
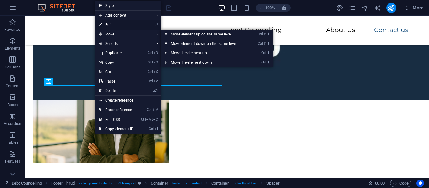
click at [119, 25] on link "⏎ Edit" at bounding box center [116, 24] width 42 height 9
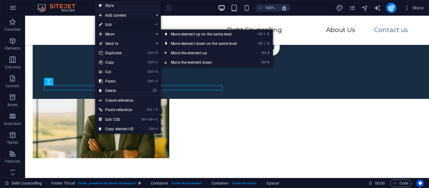
select select "px"
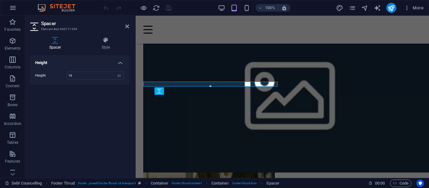
scroll to position [1804, 0]
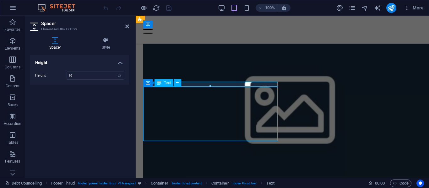
select select "footer"
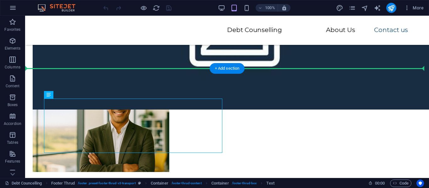
scroll to position [1805, 0]
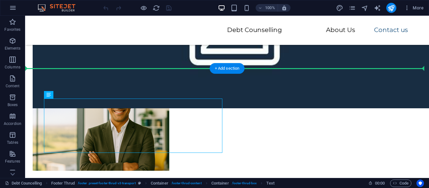
drag, startPoint x: 175, startPoint y: 92, endPoint x: 165, endPoint y: 91, distance: 9.5
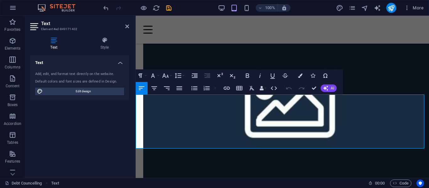
scroll to position [1719, 0]
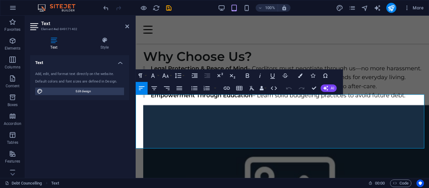
drag, startPoint x: 184, startPoint y: 98, endPoint x: 137, endPoint y: 101, distance: 47.2
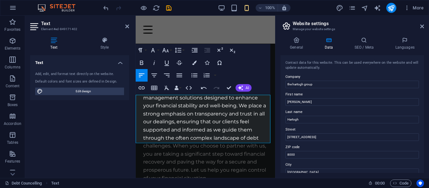
scroll to position [1908, 0]
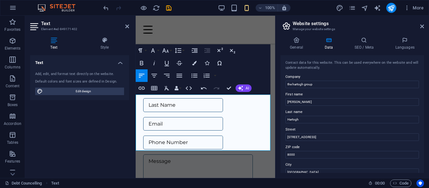
drag, startPoint x: 171, startPoint y: 123, endPoint x: 136, endPoint y: 122, distance: 34.9
click at [143, 88] on icon "button" at bounding box center [142, 88] width 6 height 3
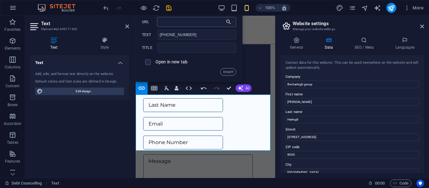
click at [192, 22] on input "URL" at bounding box center [196, 22] width 79 height 10
click at [199, 70] on div "Insert" at bounding box center [189, 72] width 94 height 8
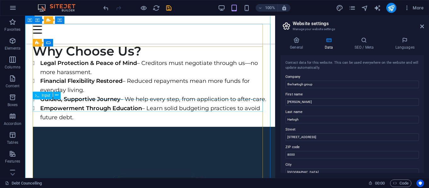
scroll to position [1713, 0]
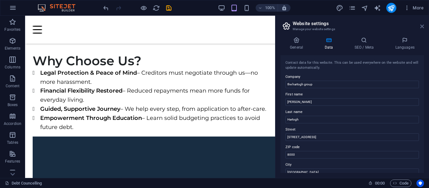
drag, startPoint x: 422, startPoint y: 25, endPoint x: 380, endPoint y: 21, distance: 42.3
click at [422, 25] on icon at bounding box center [422, 26] width 4 height 5
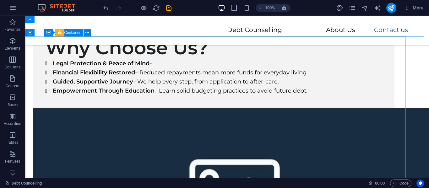
scroll to position [1500, 0]
